Goal: Find specific page/section: Find specific page/section

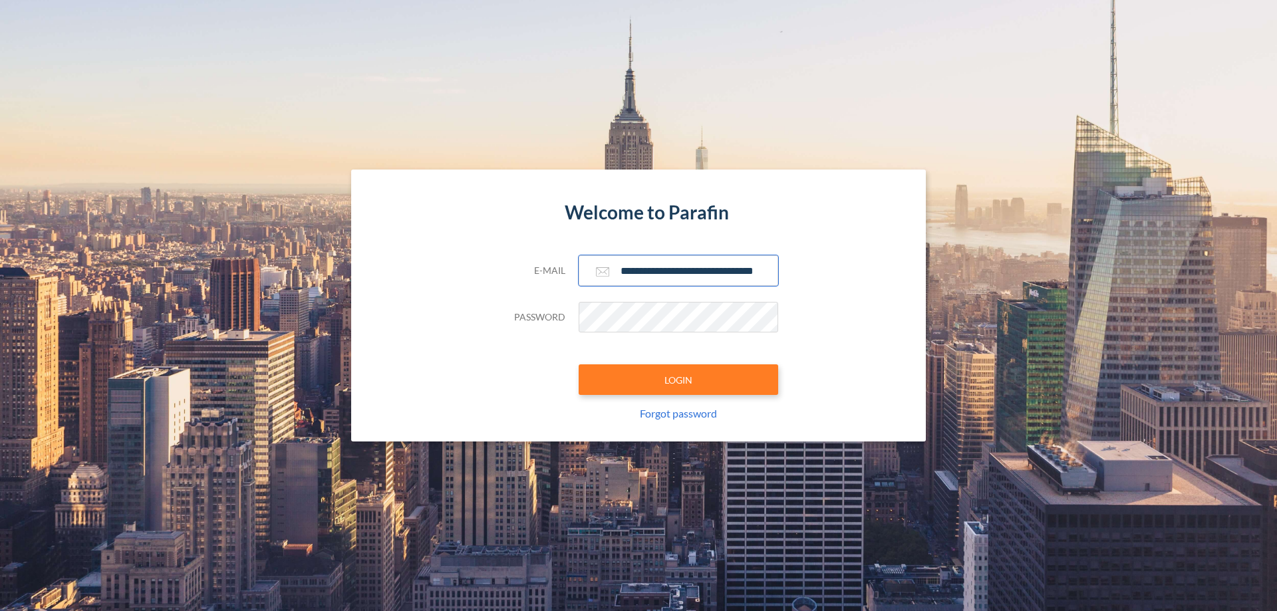
type input "**********"
click at [678, 380] on button "LOGIN" at bounding box center [679, 379] width 200 height 31
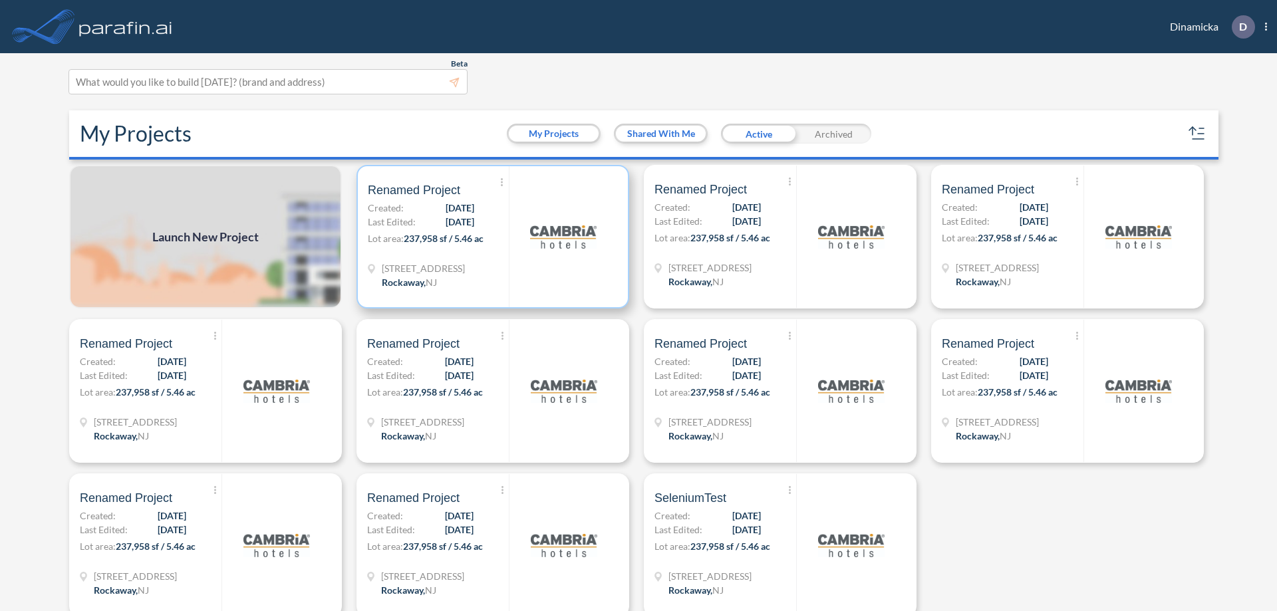
scroll to position [3, 0]
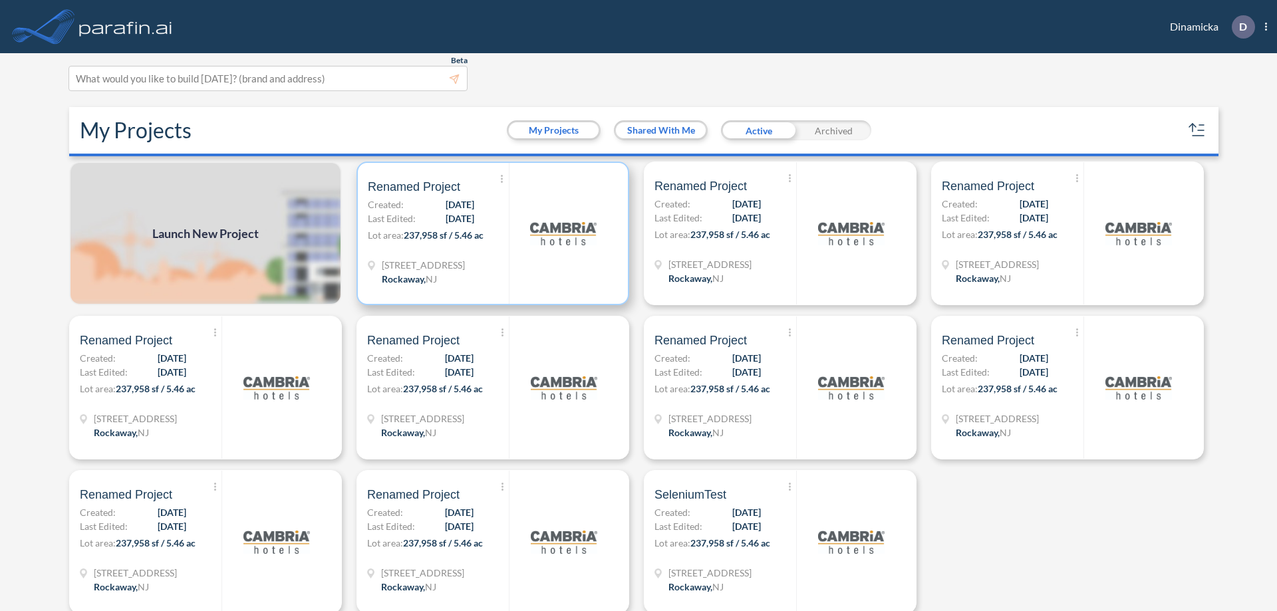
click at [490, 233] on p "Lot area: 237,958 sf / 5.46 ac" at bounding box center [438, 237] width 141 height 19
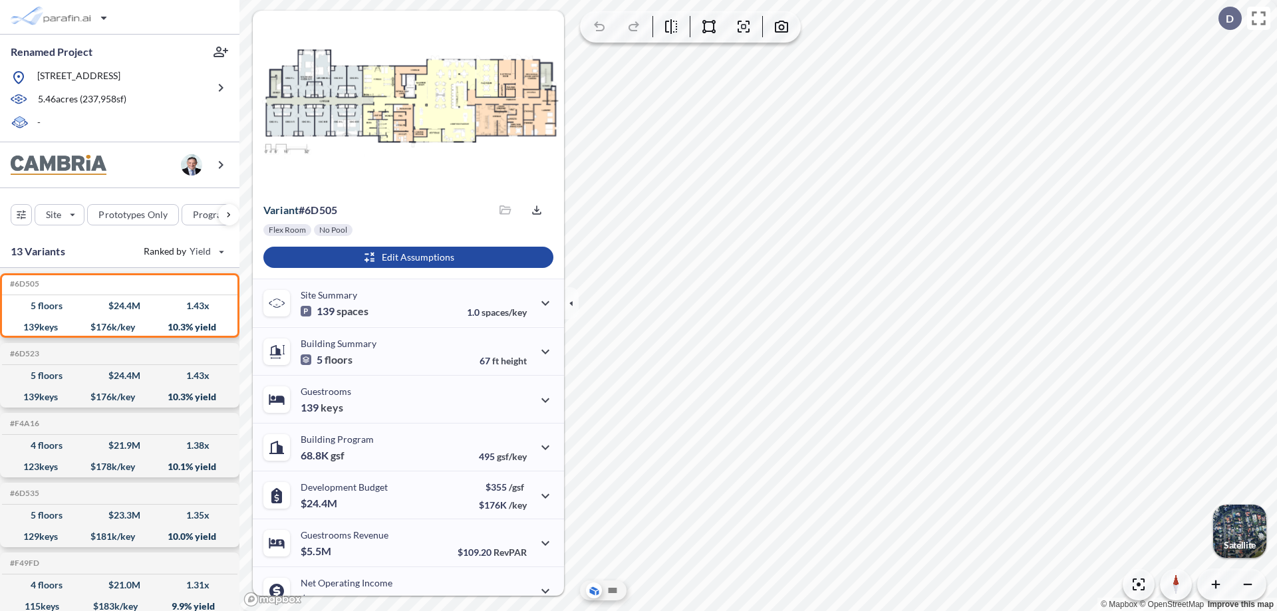
scroll to position [67, 0]
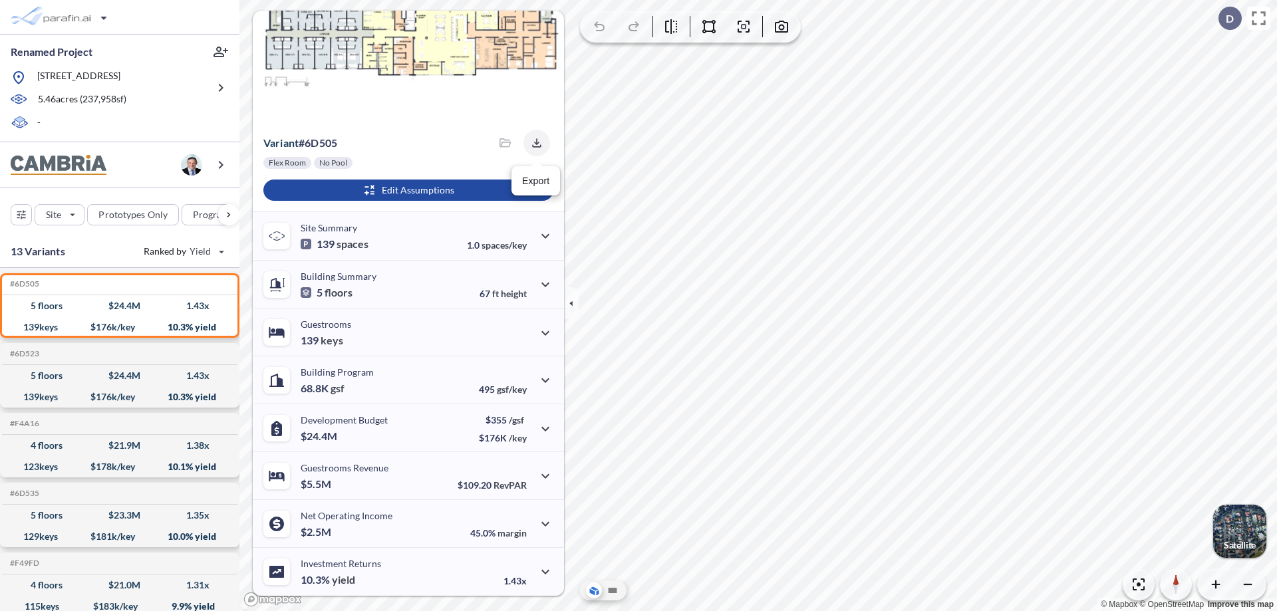
click at [533, 143] on icon "button" at bounding box center [536, 142] width 9 height 9
